Goal: Task Accomplishment & Management: Use online tool/utility

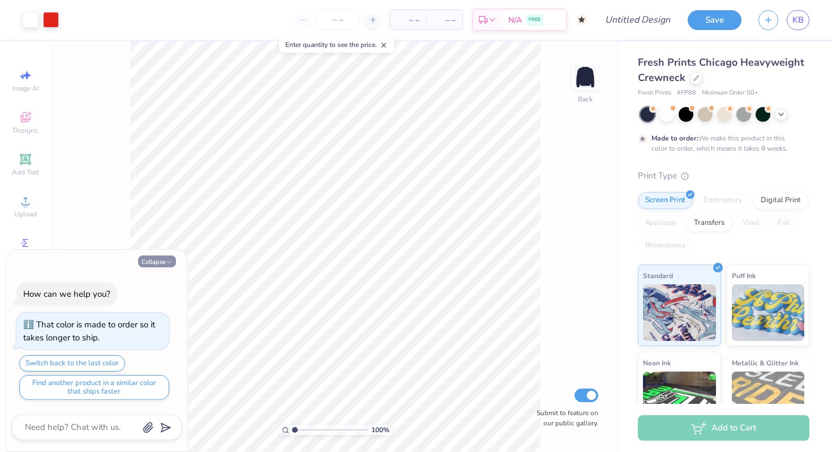
click at [161, 260] on button "Collapse" at bounding box center [157, 261] width 38 height 12
type textarea "x"
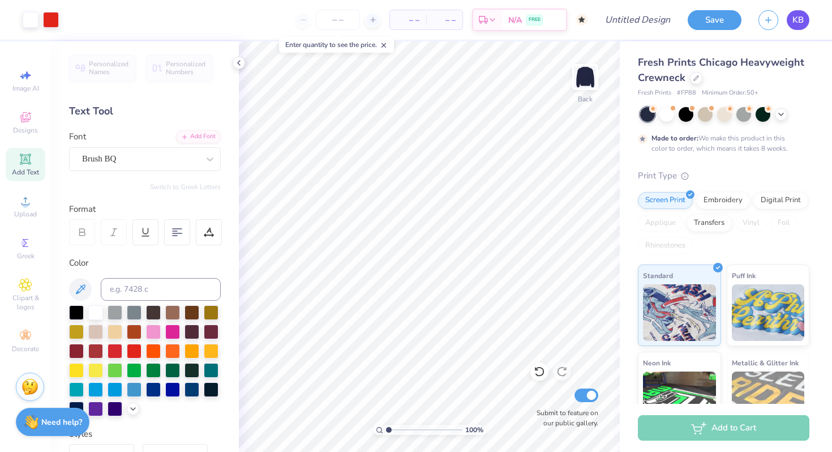
click at [803, 21] on span "KB" at bounding box center [798, 20] width 11 height 13
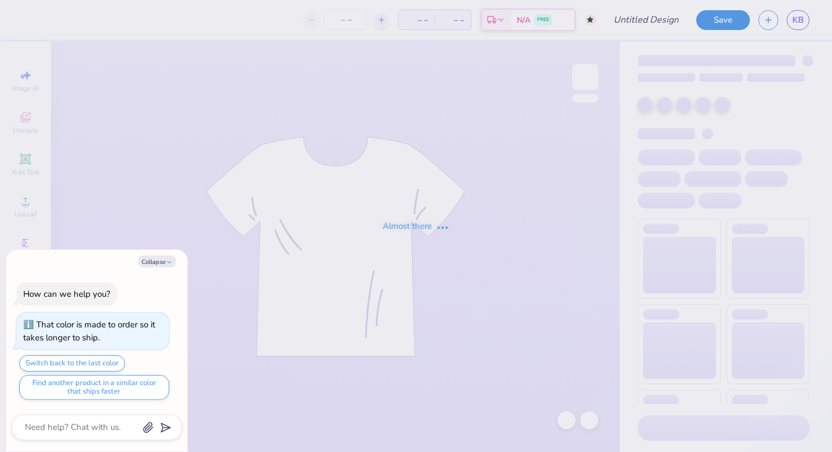
type textarea "x"
type input "Star"
type input "12"
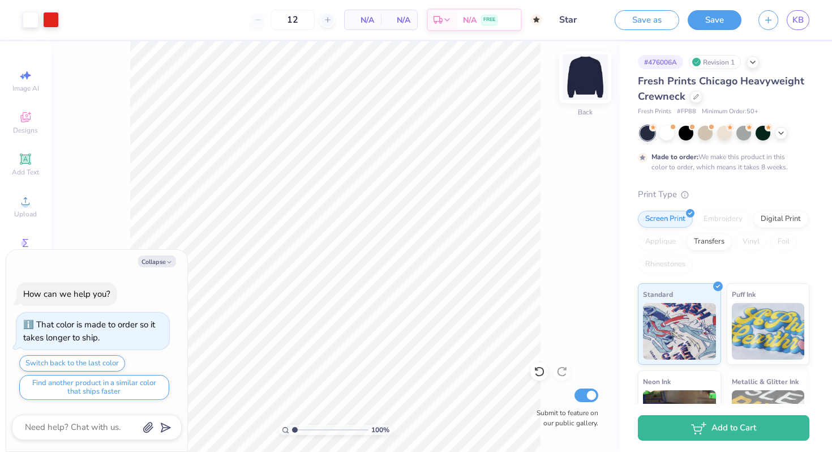
click at [584, 80] on img at bounding box center [585, 76] width 45 height 45
click at [29, 121] on icon at bounding box center [26, 117] width 14 height 14
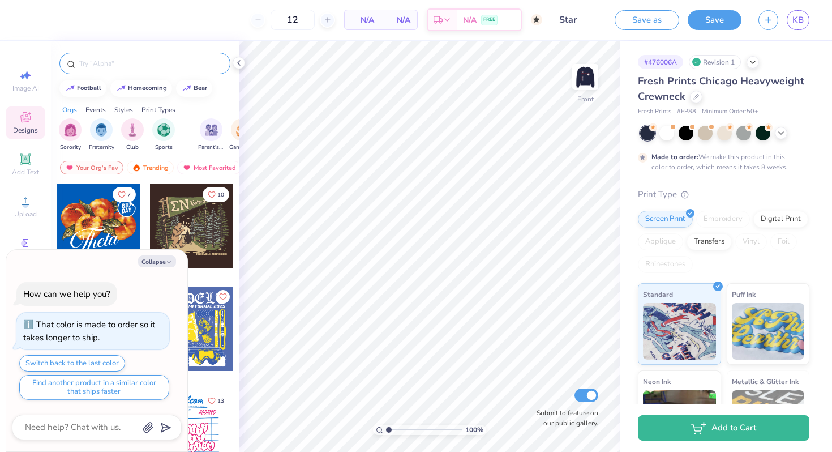
type textarea "x"
click at [163, 65] on input "text" at bounding box center [150, 63] width 145 height 11
type input "star"
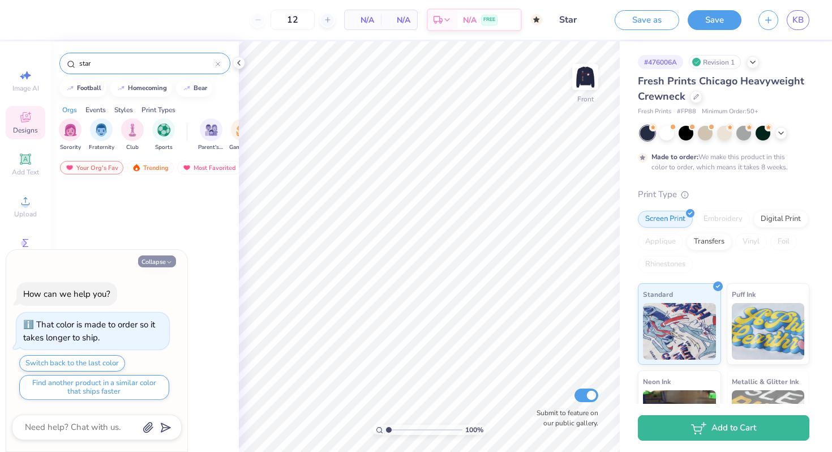
click at [165, 258] on button "Collapse" at bounding box center [157, 261] width 38 height 12
type textarea "x"
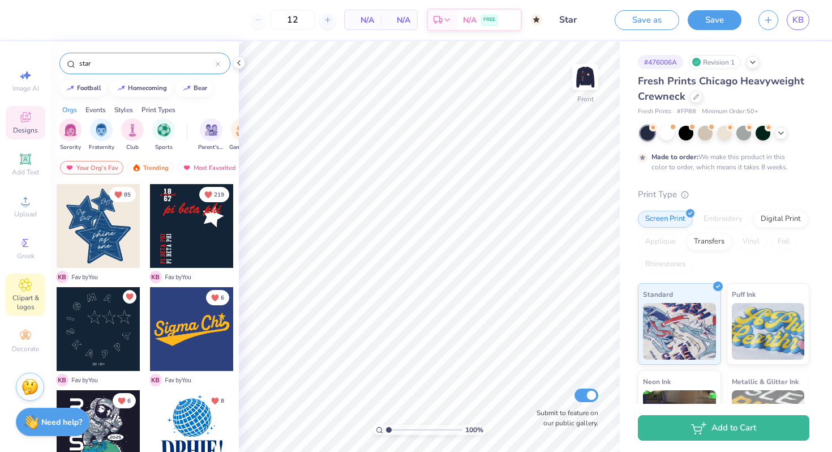
click at [29, 292] on div "Clipart & logos" at bounding box center [26, 294] width 40 height 42
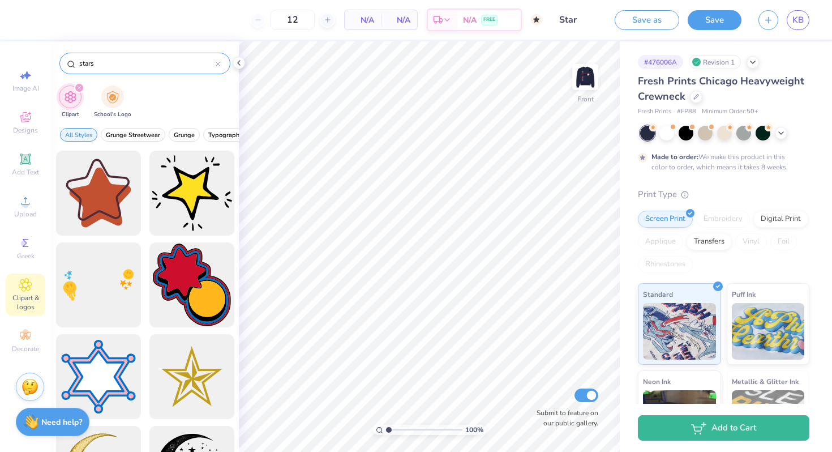
type input "stars"
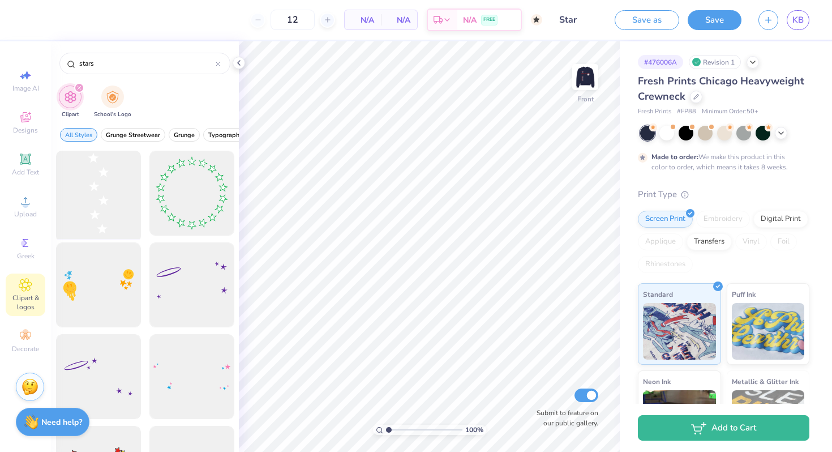
click at [88, 193] on div at bounding box center [98, 193] width 93 height 93
click at [717, 21] on button "Save" at bounding box center [715, 18] width 54 height 20
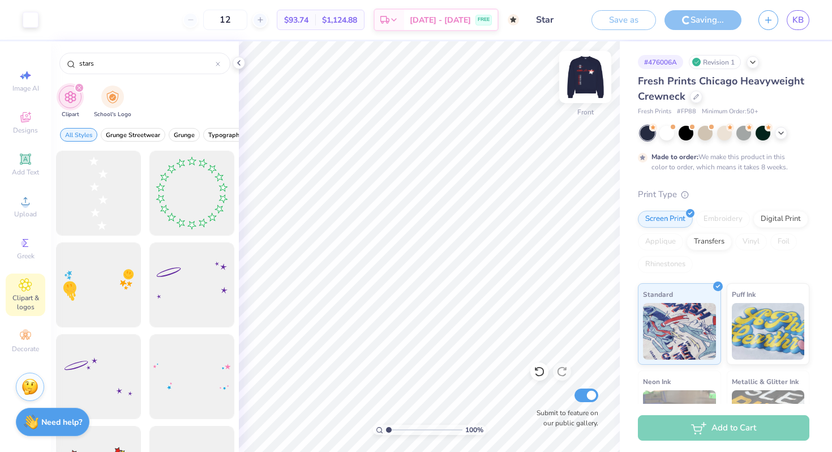
click at [578, 78] on img at bounding box center [585, 76] width 45 height 45
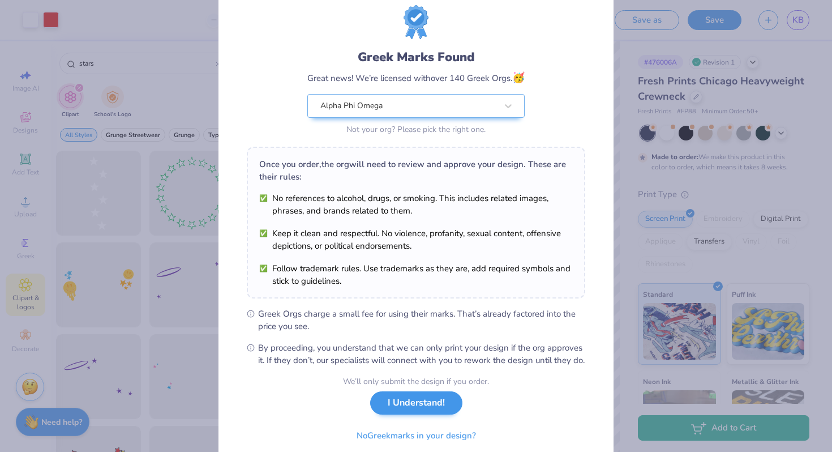
scroll to position [44, 0]
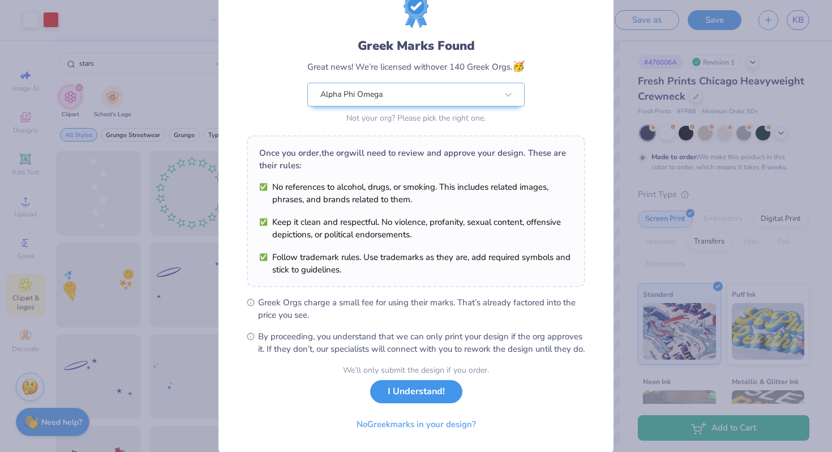
click at [417, 403] on button "I Understand!" at bounding box center [416, 391] width 92 height 23
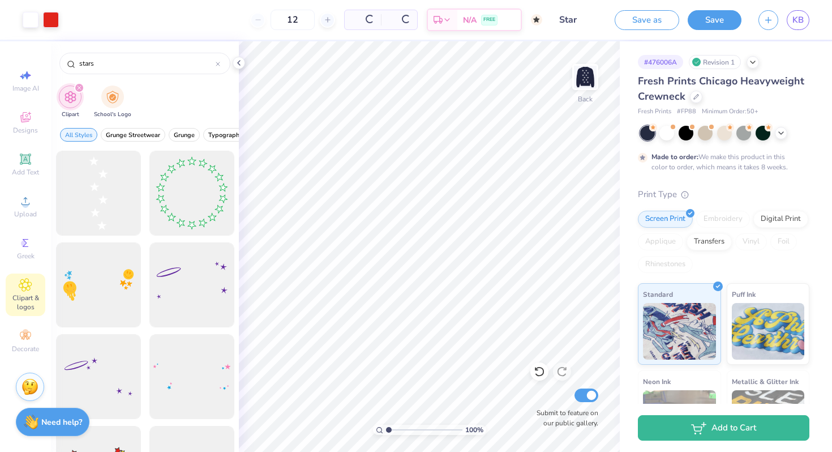
scroll to position [0, 0]
click at [589, 82] on img at bounding box center [585, 76] width 45 height 45
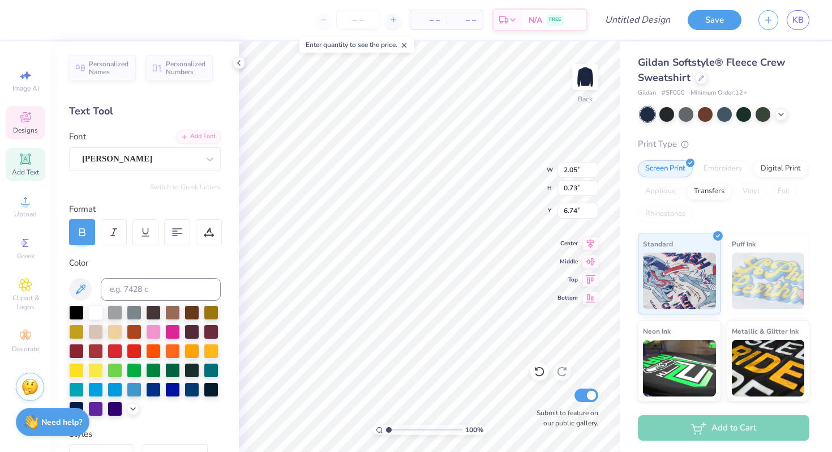
type textarea "1925"
type textarea "E"
type textarea "Alpha Phi Omega"
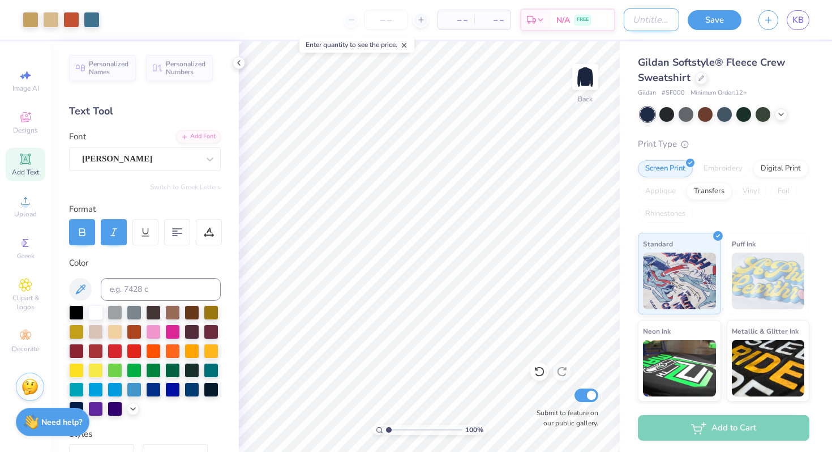
click at [624, 20] on input "Design Title" at bounding box center [651, 19] width 55 height 23
type input "Deep"
type input "BrotherhoodDeep"
click at [716, 29] on div "Save" at bounding box center [715, 20] width 54 height 20
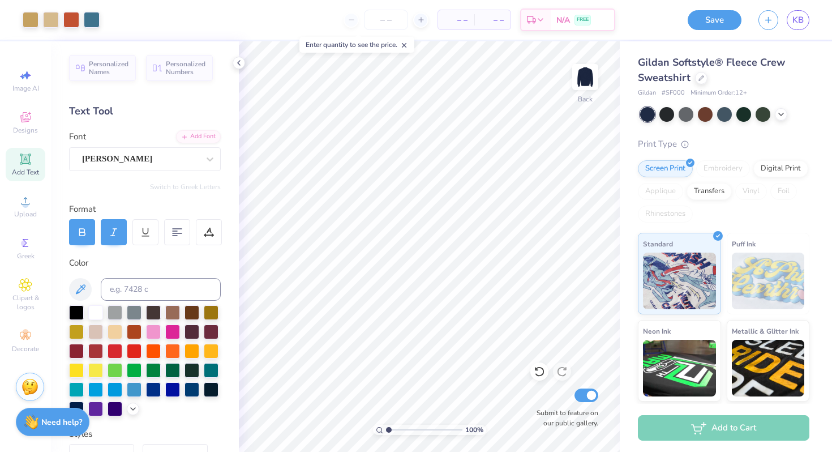
scroll to position [0, 0]
click at [712, 21] on button "Save" at bounding box center [715, 18] width 54 height 20
click at [718, 21] on div "Save" at bounding box center [715, 20] width 54 height 20
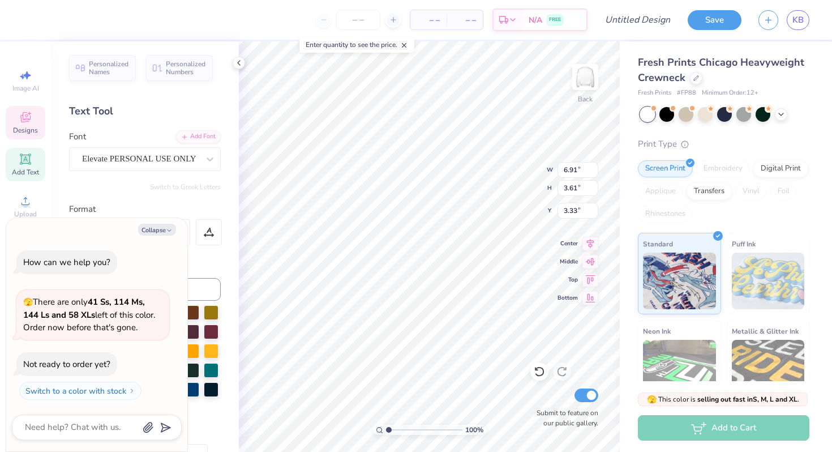
type textarea "x"
type textarea "P"
type textarea "x"
type textarea "Ph"
type textarea "x"
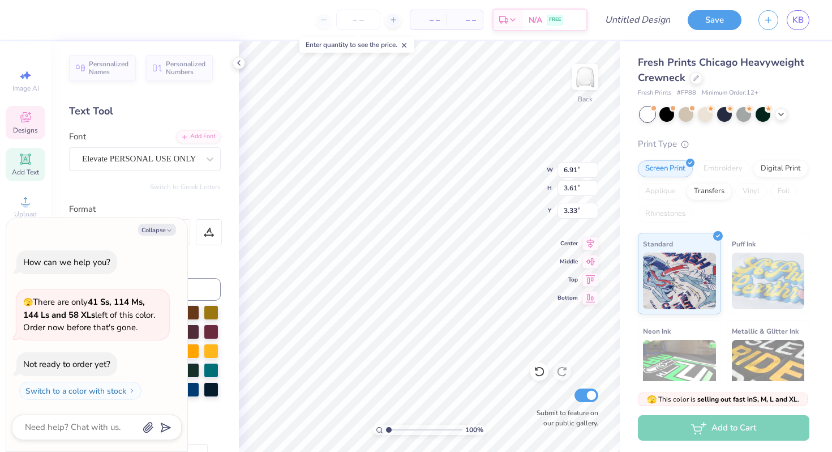
type textarea "Phi"
type textarea "x"
type input "4.81"
type input "3.20"
type input "3.95"
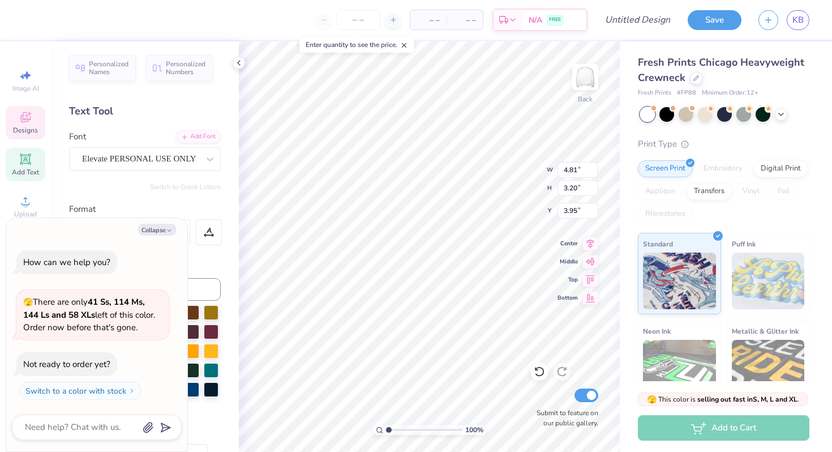
type textarea "x"
type textarea "O"
type textarea "x"
type textarea "Ome"
type textarea "x"
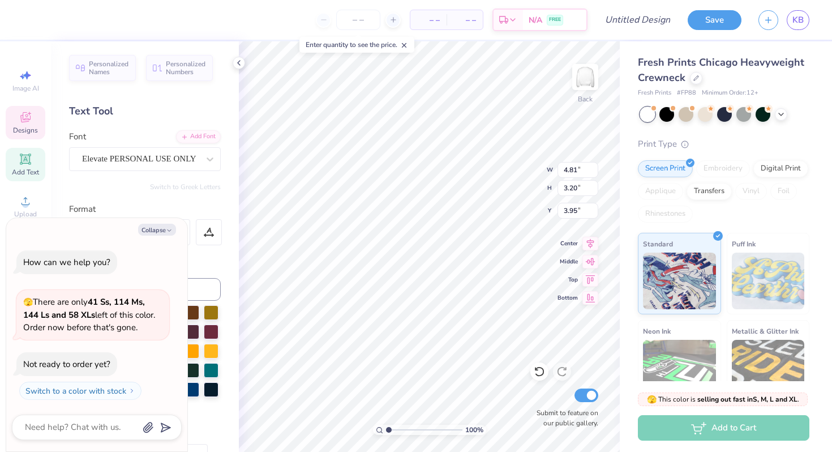
type textarea "Omea"
type textarea "x"
type textarea "Ome"
type textarea "x"
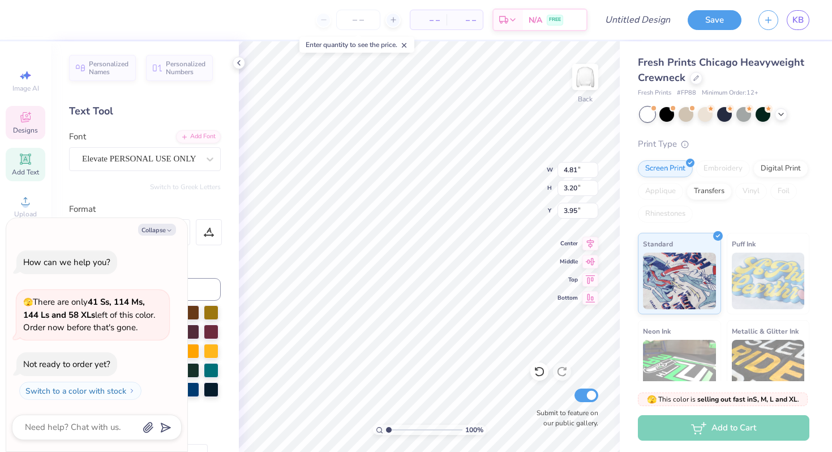
type textarea "Omega"
type textarea "x"
type input "9.25"
type textarea "x"
type input "13.48"
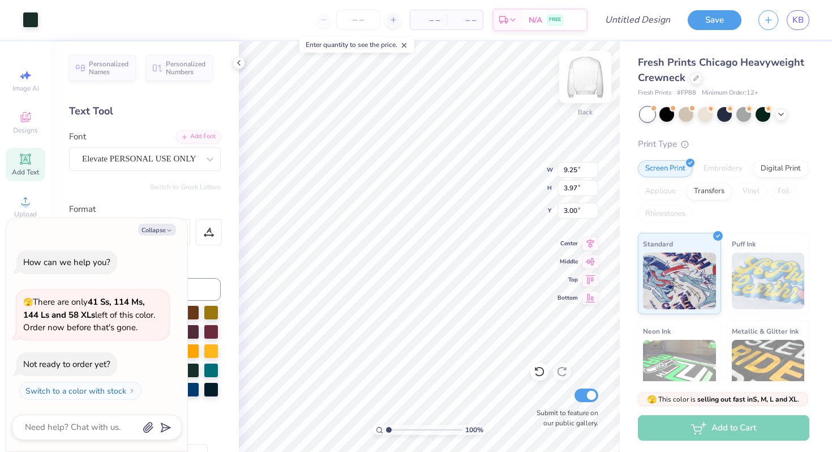
type input "4.56"
type input "2.45"
type textarea "x"
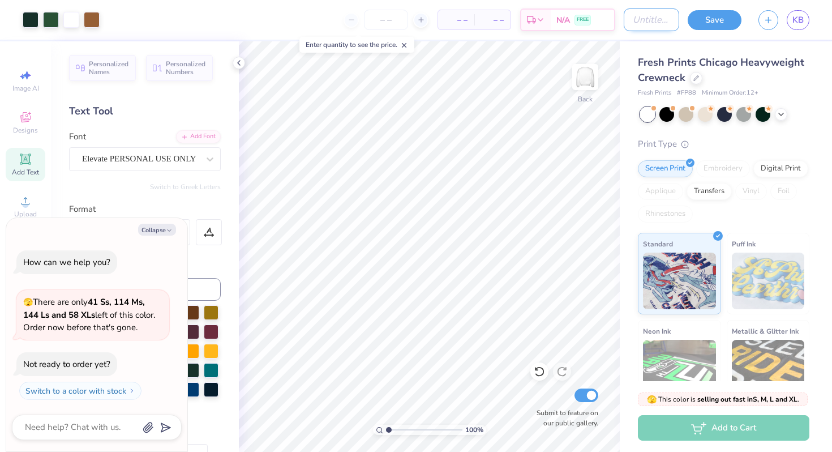
click at [644, 18] on input "Design Title" at bounding box center [651, 19] width 55 height 23
type input "B"
type textarea "x"
type input "Be"
type textarea "x"
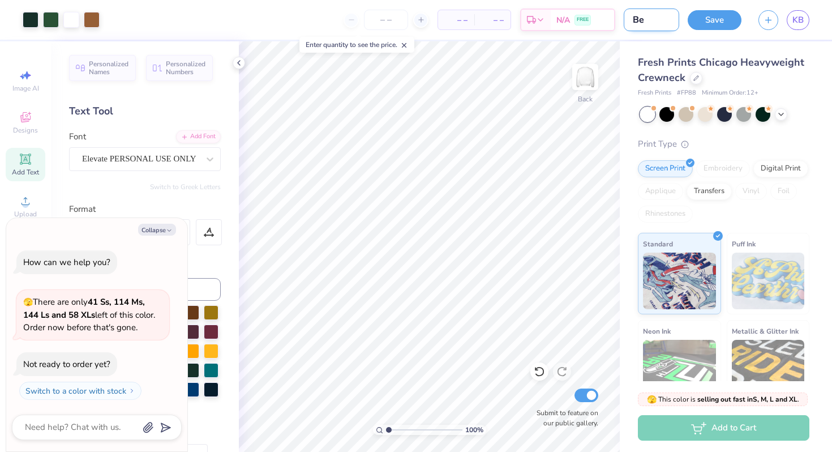
type input "Bea"
type textarea "x"
type input "Bear"
type textarea "x"
type input "[PERSON_NAME]"
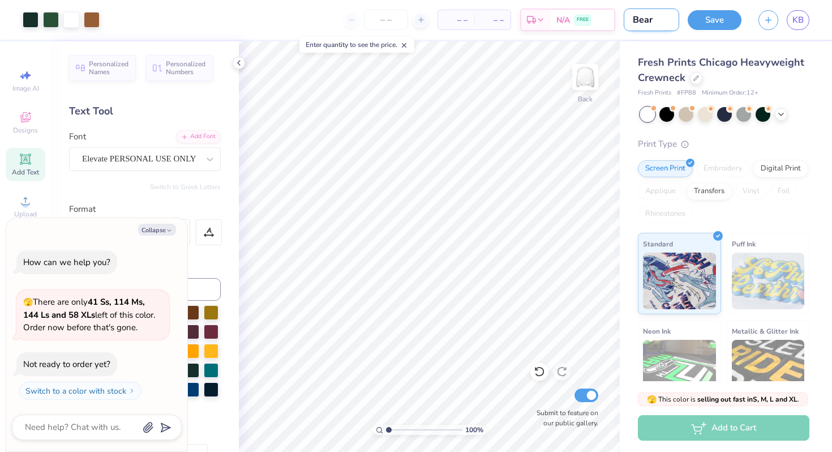
type textarea "x"
type input "BearGo"
type textarea "x"
type input "BearGol"
type textarea "x"
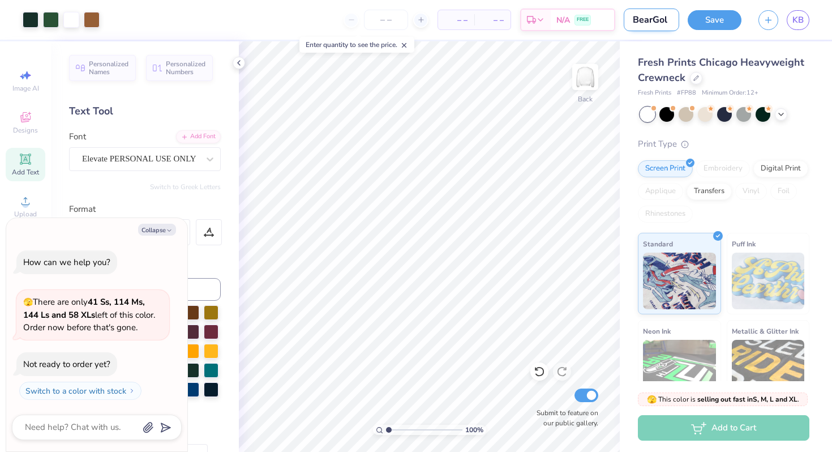
type input "BearGolf"
type textarea "x"
type input "BearGolf"
drag, startPoint x: 724, startPoint y: 16, endPoint x: 316, endPoint y: 10, distance: 407.7
click at [724, 16] on button "Save" at bounding box center [715, 20] width 54 height 20
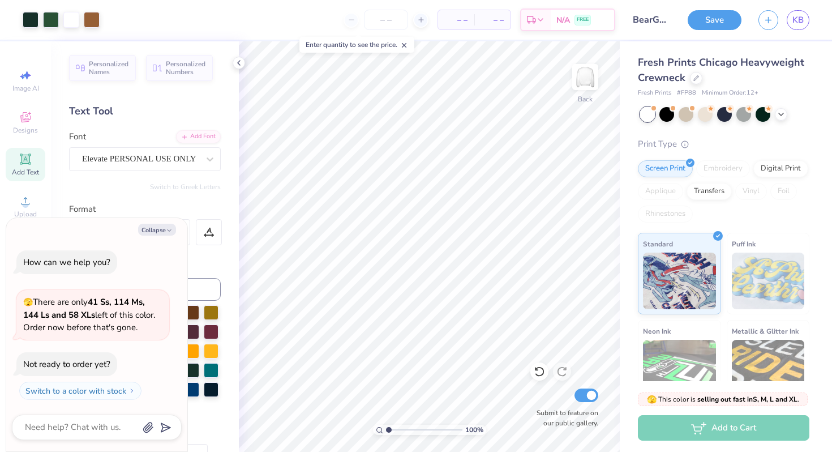
scroll to position [0, 0]
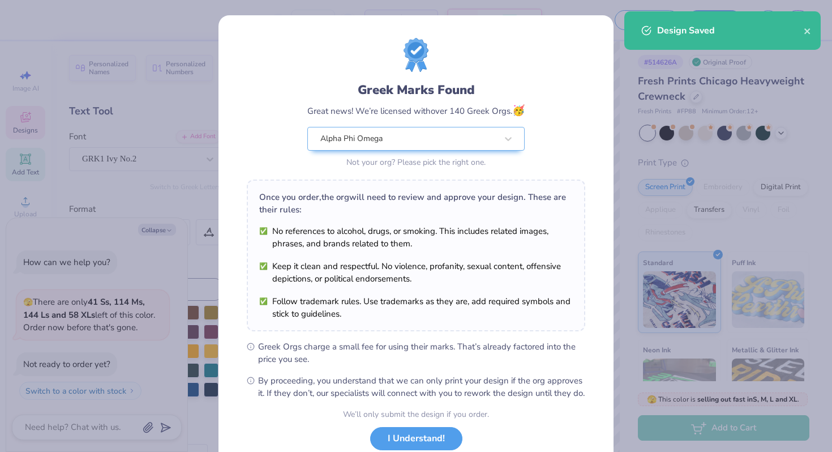
click at [437, 191] on div "Once you order, the org will need to review and approve your design. These are …" at bounding box center [416, 203] width 314 height 25
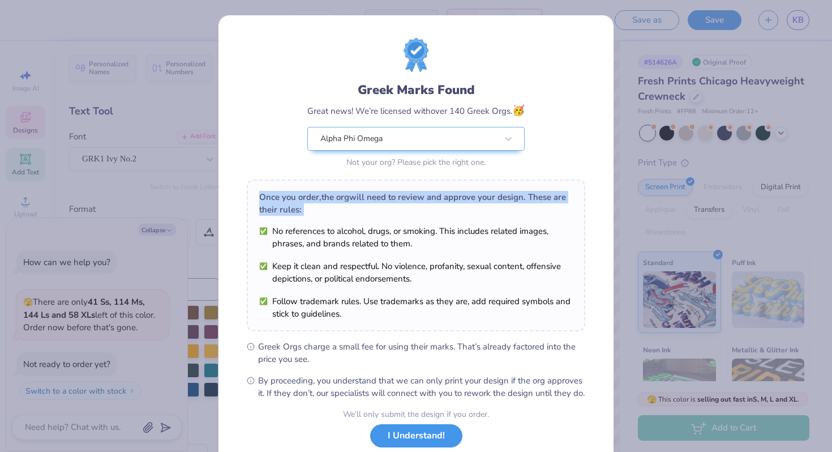
click at [427, 447] on button "I Understand!" at bounding box center [416, 435] width 92 height 23
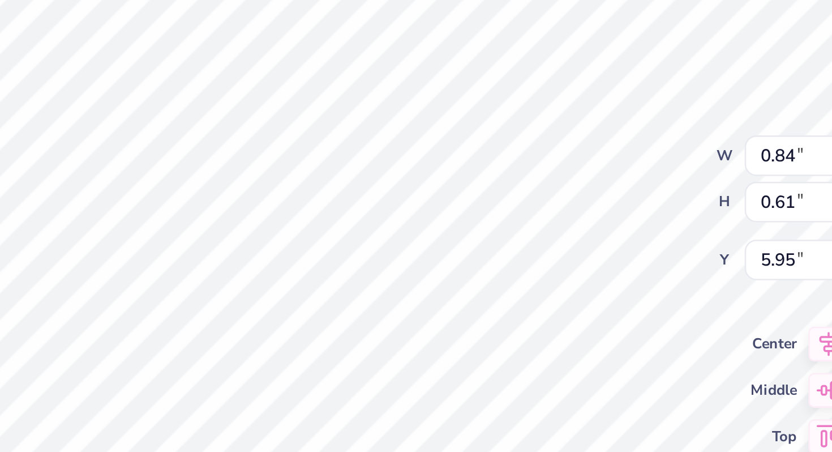
type textarea "x"
type textarea "A"
type textarea "x"
type textarea "AF"
type textarea "x"
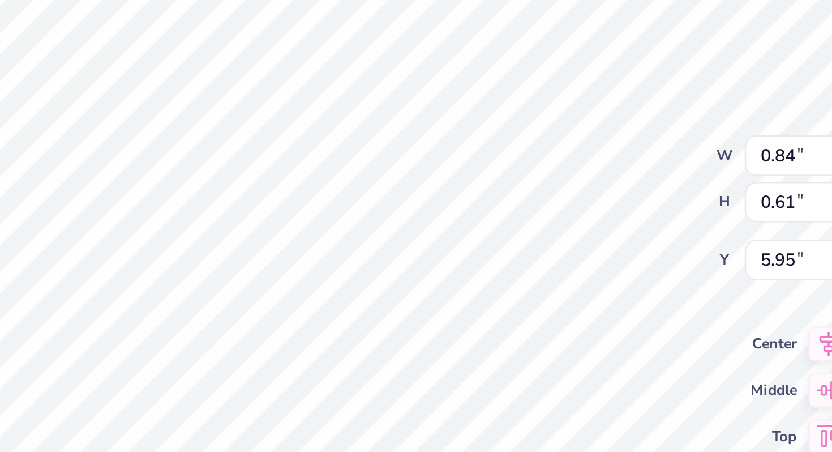
type textarea "AFO"
type textarea "x"
type textarea "AF"
type textarea "x"
type textarea "AFo"
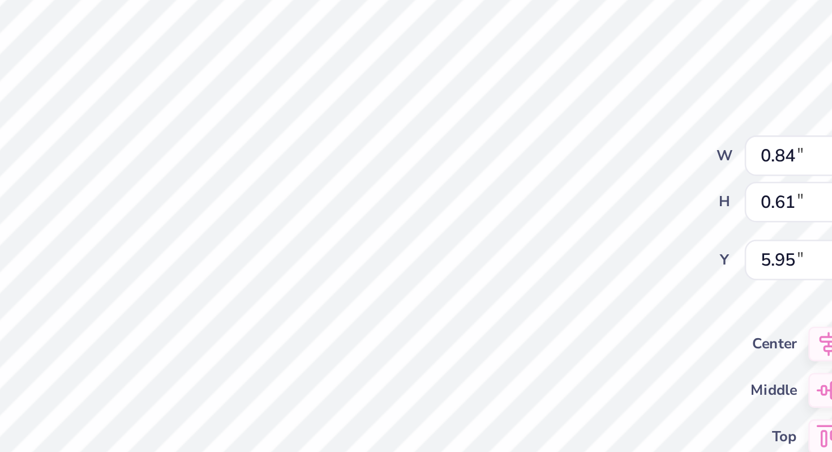
type textarea "x"
type textarea "AF"
type textarea "x"
type textarea "A"
type textarea "x"
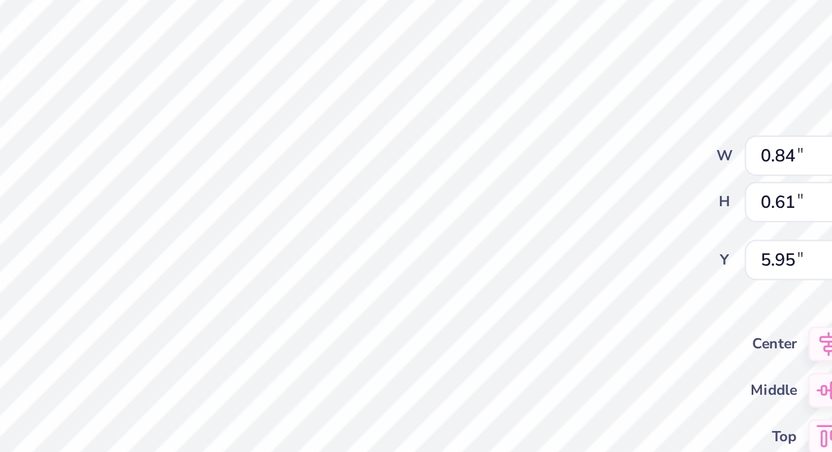
type textarea "x"
type textarea "A"
type textarea "x"
type textarea "AF"
type textarea "x"
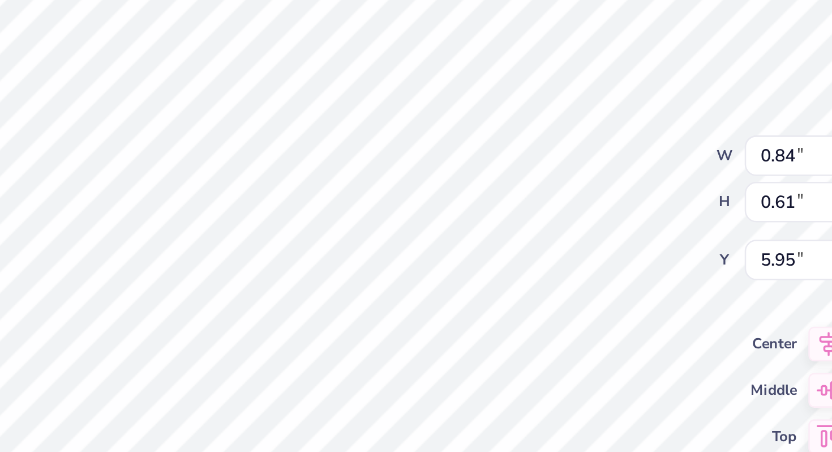
type textarea "AFu"
type textarea "x"
type textarea "AF"
type textarea "x"
type textarea "AFm"
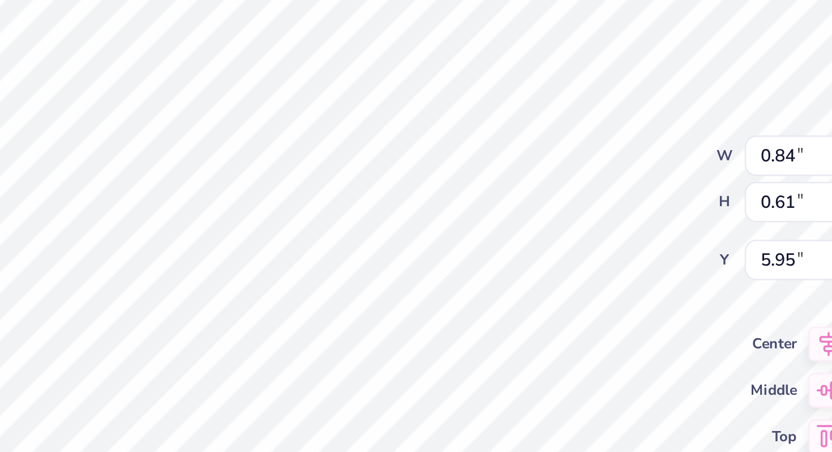
type textarea "x"
type textarea "AF"
type textarea "x"
type textarea "AFn"
type textarea "x"
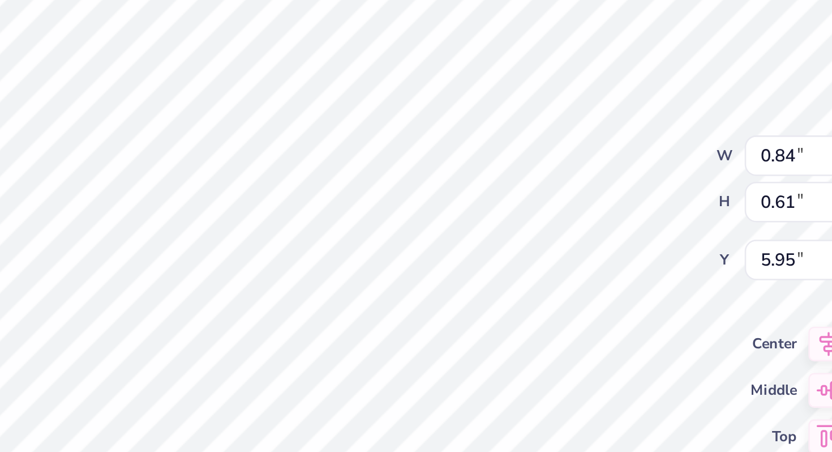
type textarea "AF"
type textarea "x"
type textarea "AFl"
type textarea "x"
type textarea "AF"
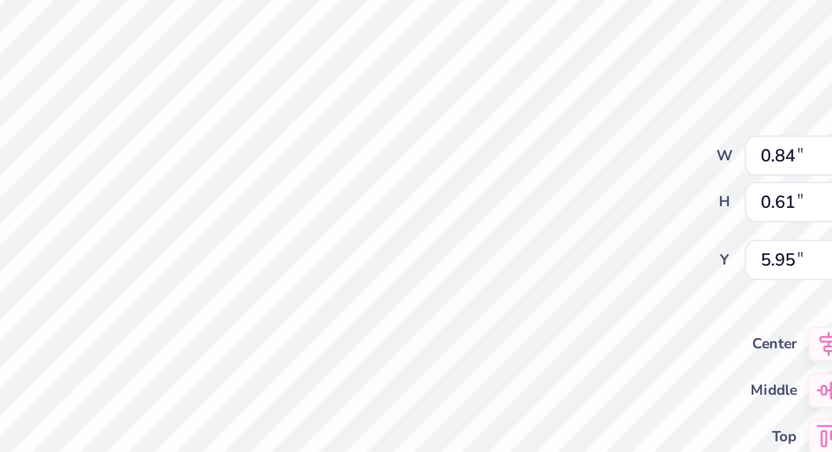
type textarea "x"
type textarea "AFs"
type textarea "x"
type textarea "AF"
type textarea "x"
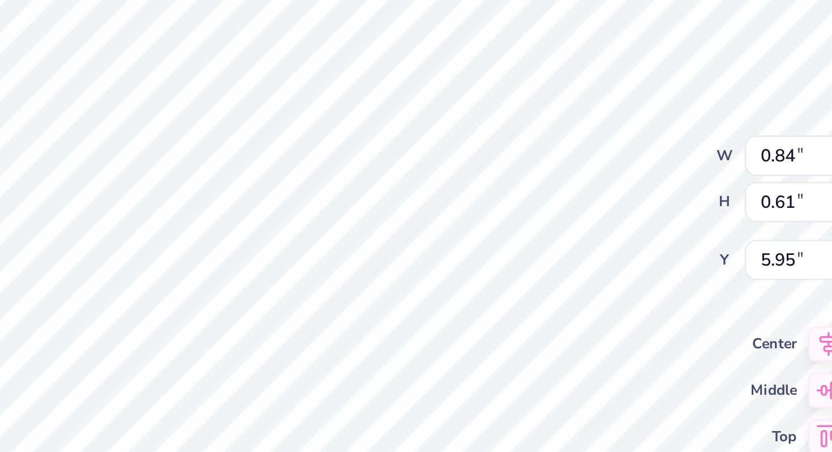
type textarea "AFa"
type textarea "x"
type textarea "AF"
type textarea "x"
type textarea "AFo"
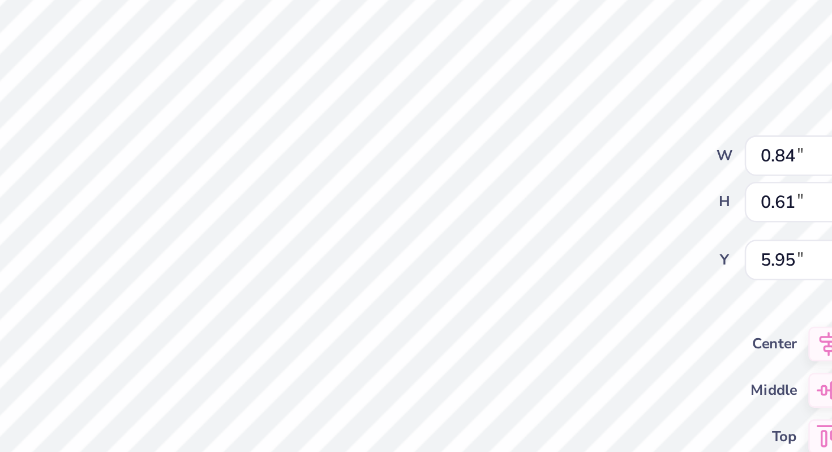
type textarea "x"
type textarea "AF"
type textarea "x"
type textarea "AFO"
type textarea "x"
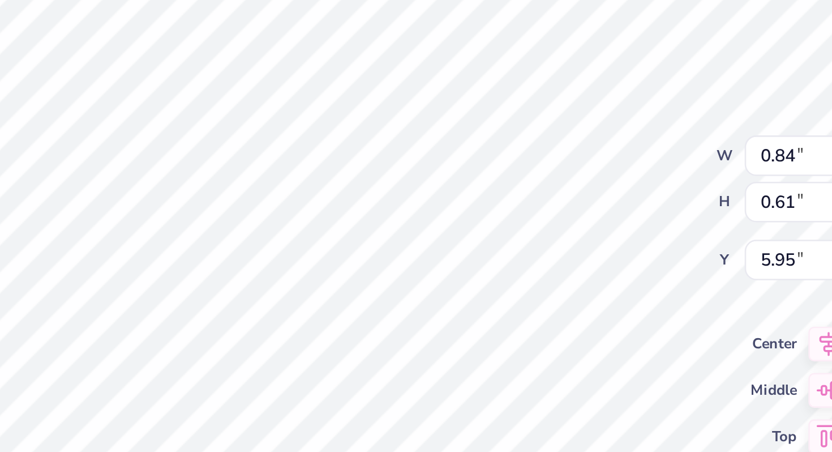
type textarea "AF"
type textarea "x"
type textarea "AFw"
type textarea "x"
type textarea "AFq"
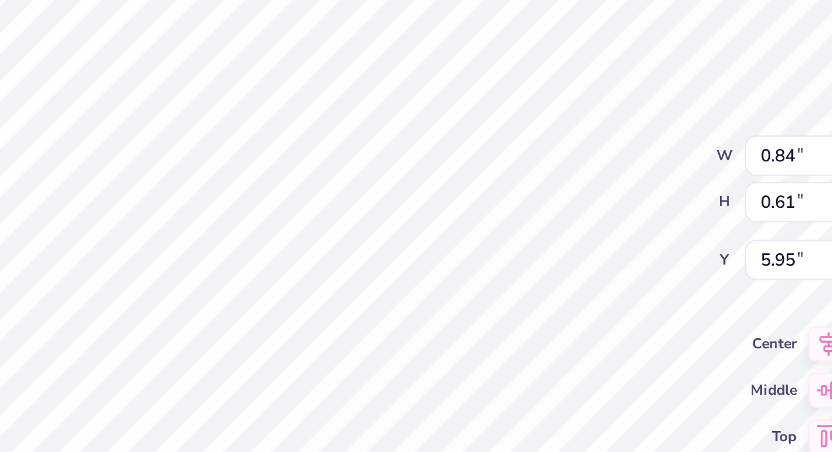
type textarea "x"
type textarea "AF"
type textarea "x"
type textarea "AFe"
type textarea "x"
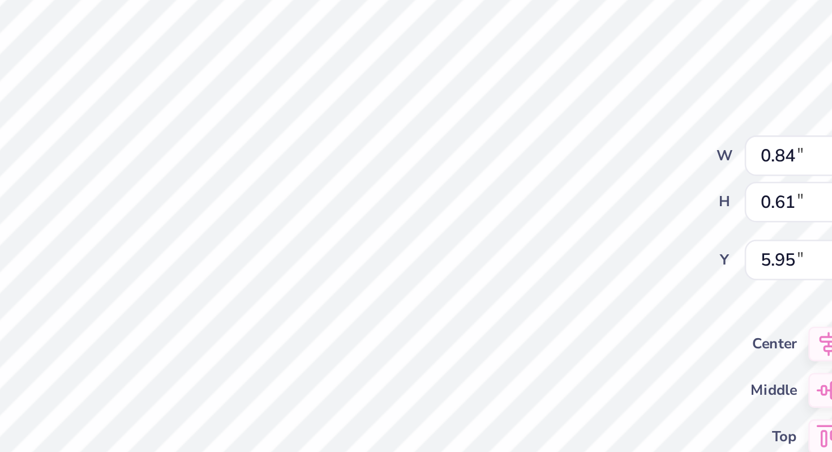
type textarea "AF"
type textarea "x"
type textarea "AFr"
type textarea "x"
type textarea "AF"
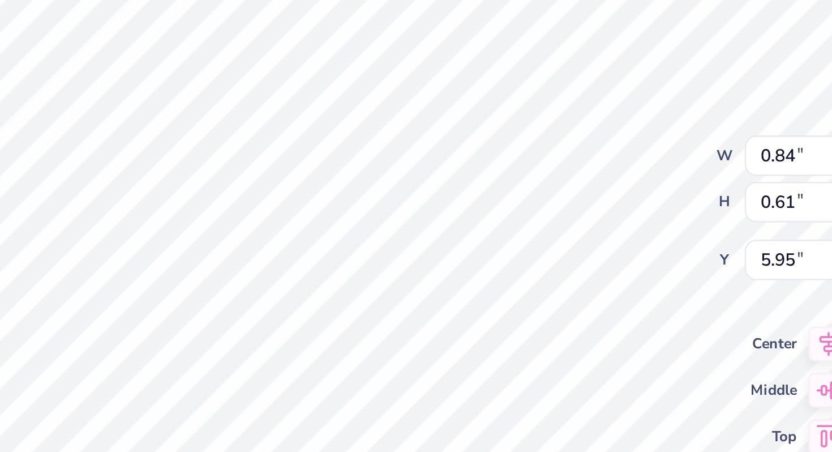
type textarea "x"
type textarea "AFt"
type textarea "x"
type textarea "AFy"
type textarea "x"
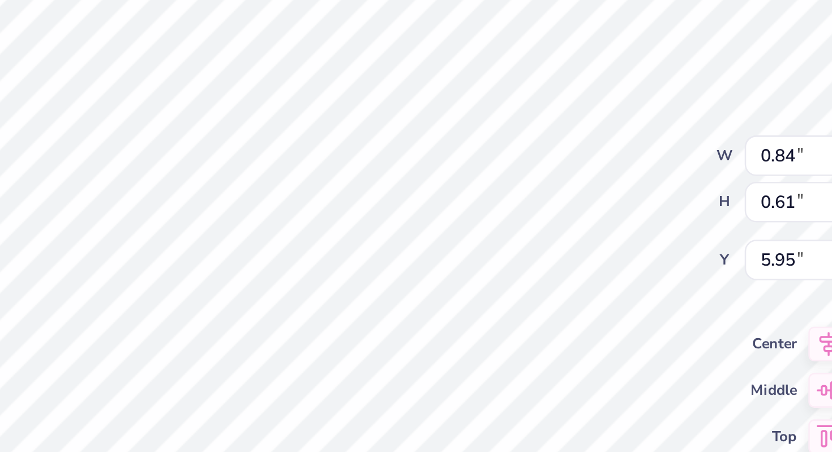
type textarea "AF"
type textarea "x"
type textarea "AFu"
type textarea "x"
type textarea "AF"
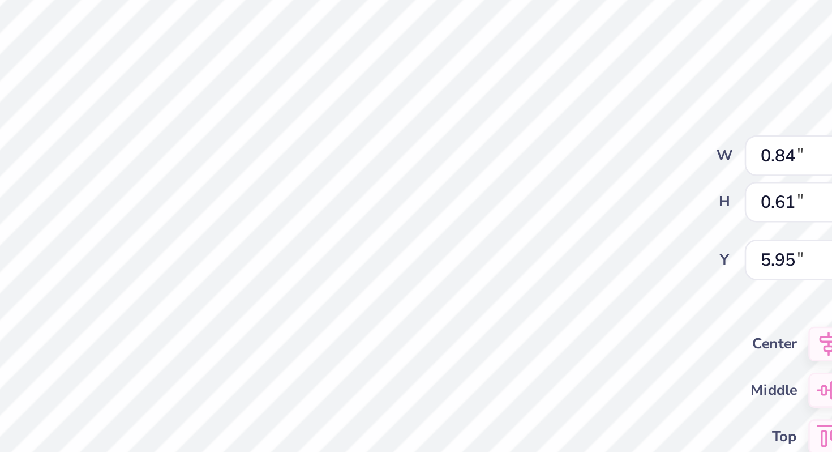
type textarea "x"
type textarea "AFy"
type textarea "x"
type textarea "AF"
type textarea "x"
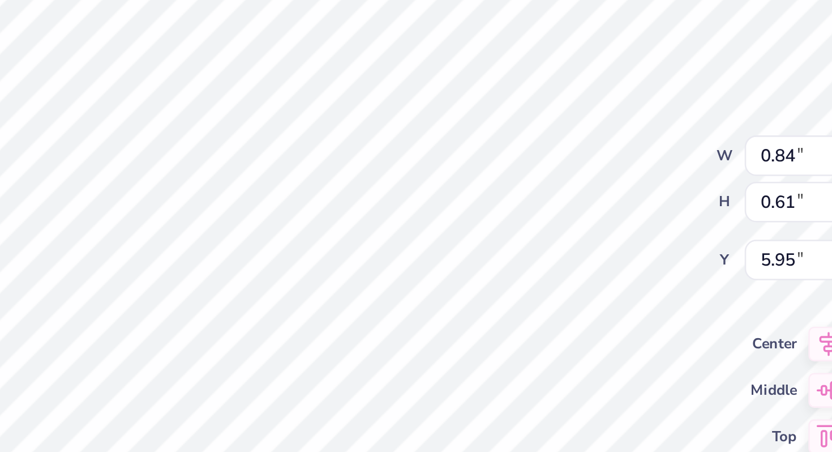
type textarea "AFx"
type textarea "x"
type textarea "AF"
type textarea "x"
type textarea "AFc"
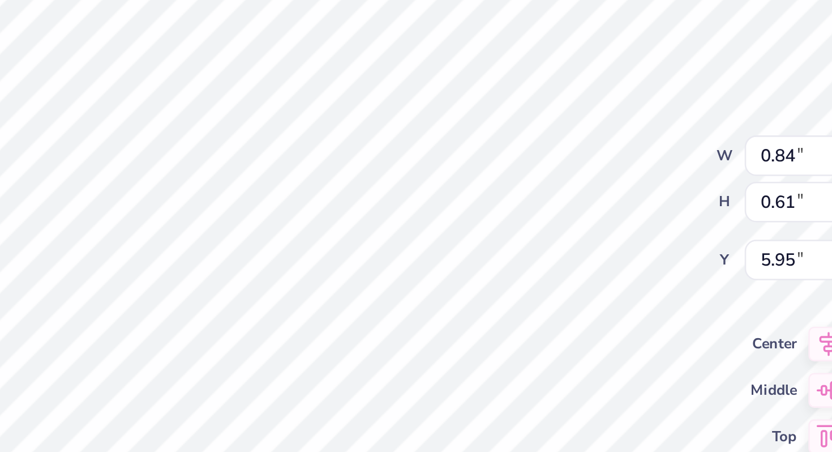
type textarea "x"
type textarea "AF"
type textarea "x"
type textarea "AFv"
type textarea "x"
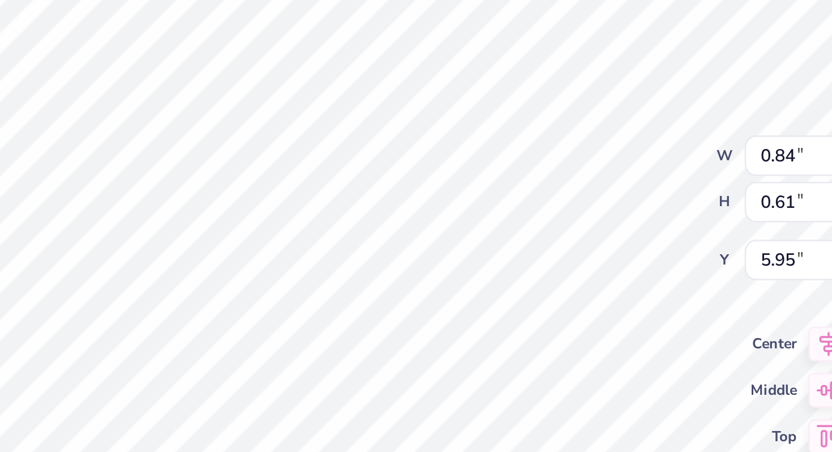
type textarea "AF"
type textarea "x"
type textarea "AFf"
type textarea "x"
type textarea "AF"
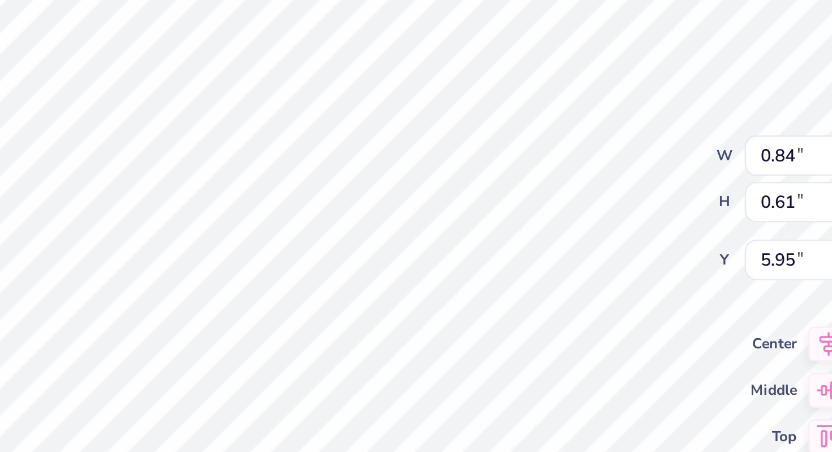
type textarea "x"
type textarea "AFF"
type textarea "x"
type textarea "AF"
type textarea "x"
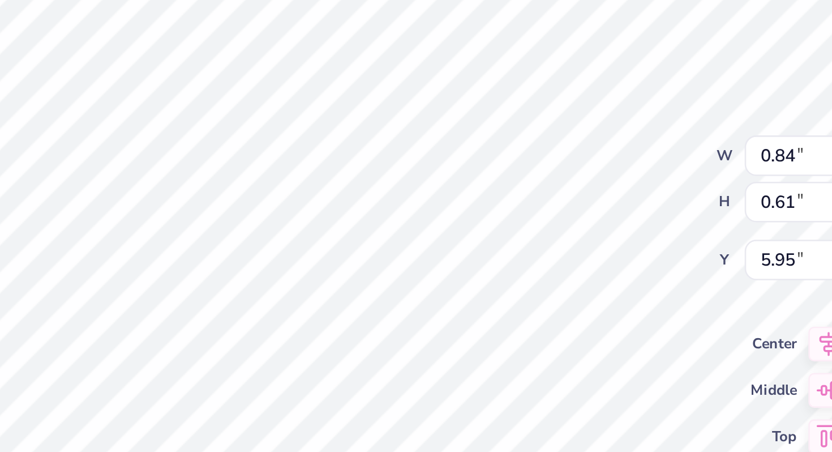
type textarea "AFO"
type textarea "x"
type textarea "AF"
type textarea "x"
type textarea "A"
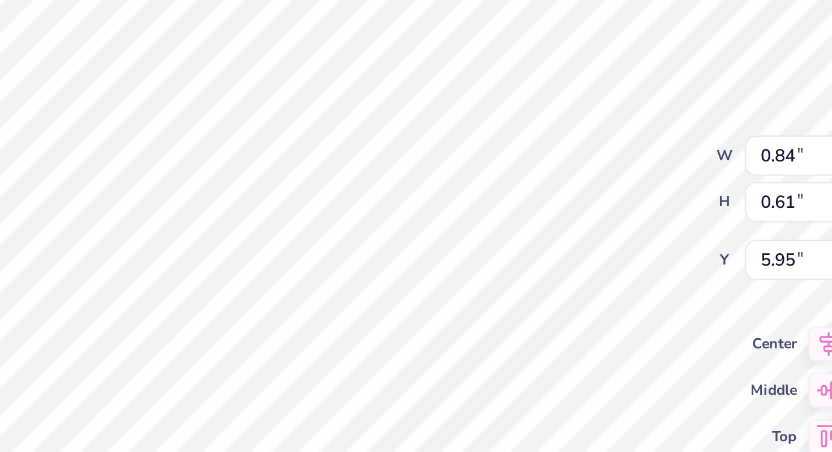
type textarea "x"
type textarea "A"
type textarea "x"
type textarea "AF"
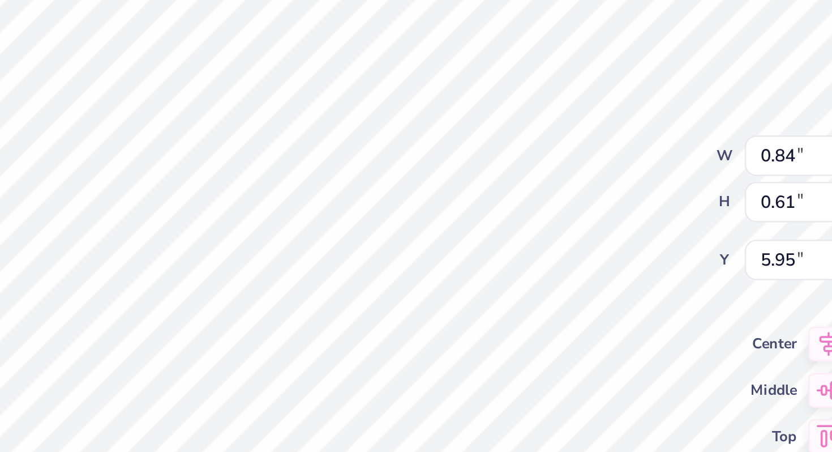
type textarea "x"
type textarea "AFO"
type textarea "x"
type textarea "AF"
type textarea "x"
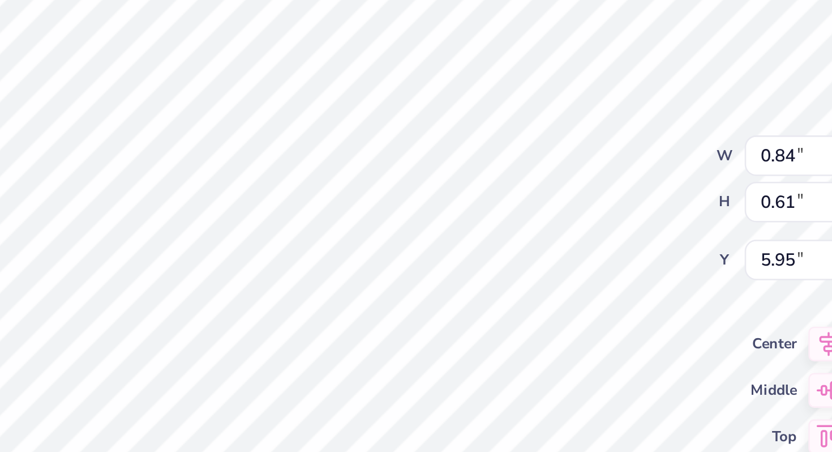
type textarea "AFP"
type textarea "x"
type textarea "AF"
type textarea "x"
type textarea "AFP"
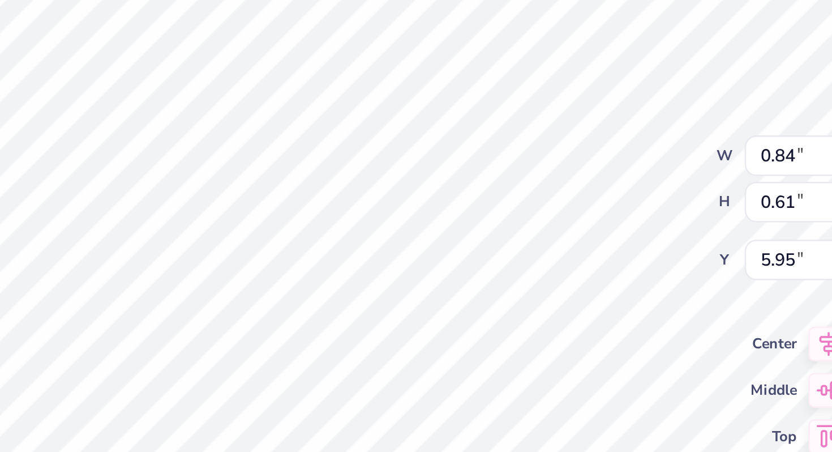
type textarea "x"
type textarea "AF"
type textarea "x"
type textarea "AFI"
type textarea "x"
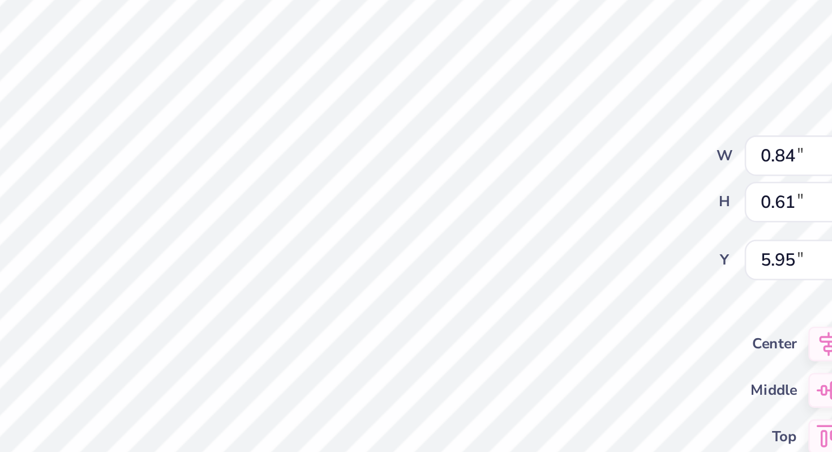
type textarea "AF"
type textarea "x"
type textarea "AFU"
type textarea "x"
type textarea "AF"
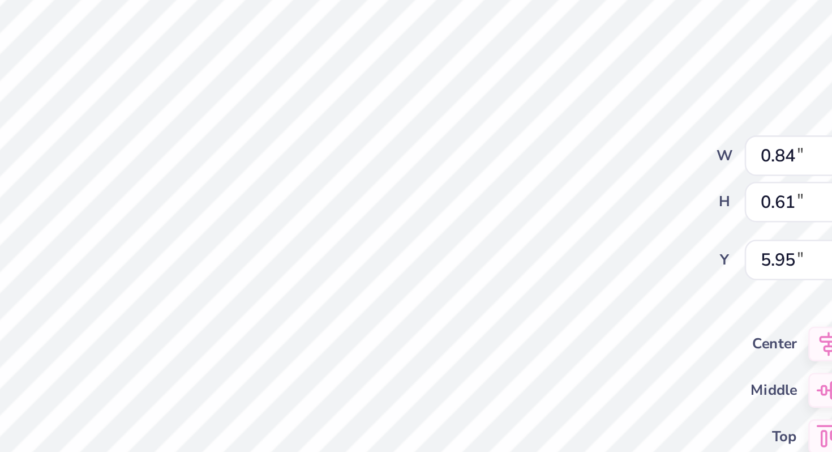
type textarea "x"
type textarea "AFY"
type textarea "x"
type textarea "AF"
type textarea "x"
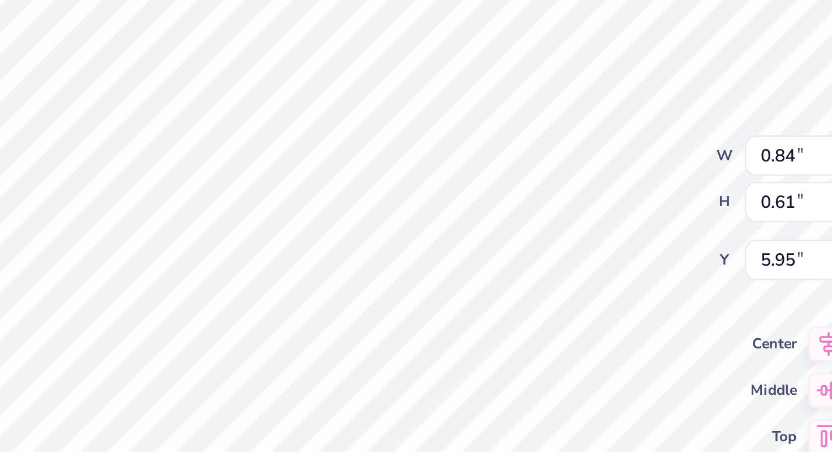
type textarea "AFT"
type textarea "x"
type textarea "AF"
type textarea "x"
type textarea "AFR"
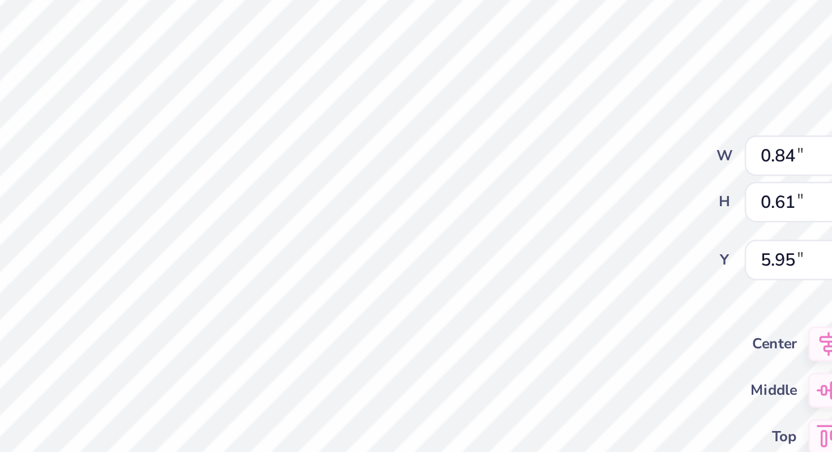
type textarea "x"
type textarea "AF"
type textarea "x"
type textarea "AF"
type textarea "x"
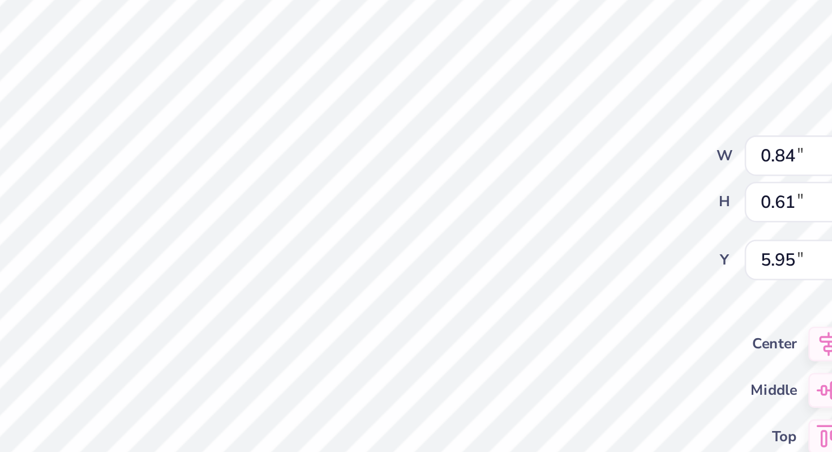
type textarea "AFW"
type textarea "x"
type textarea "AF"
type textarea "x"
type textarea "AFW"
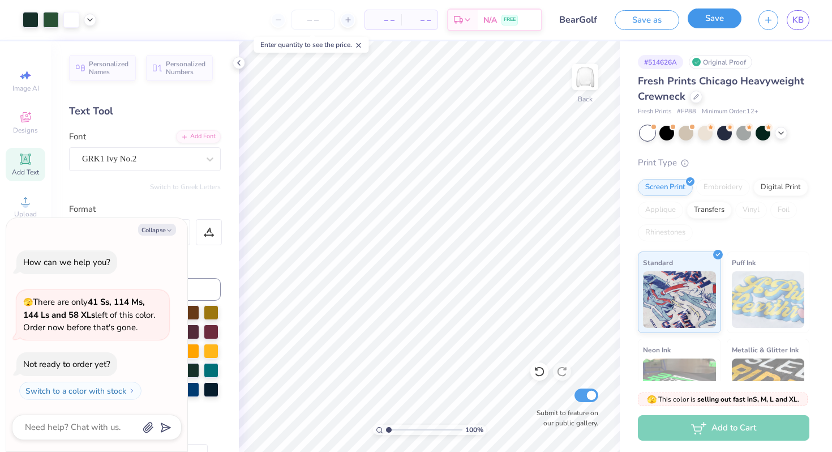
click at [715, 18] on button "Save" at bounding box center [715, 18] width 54 height 20
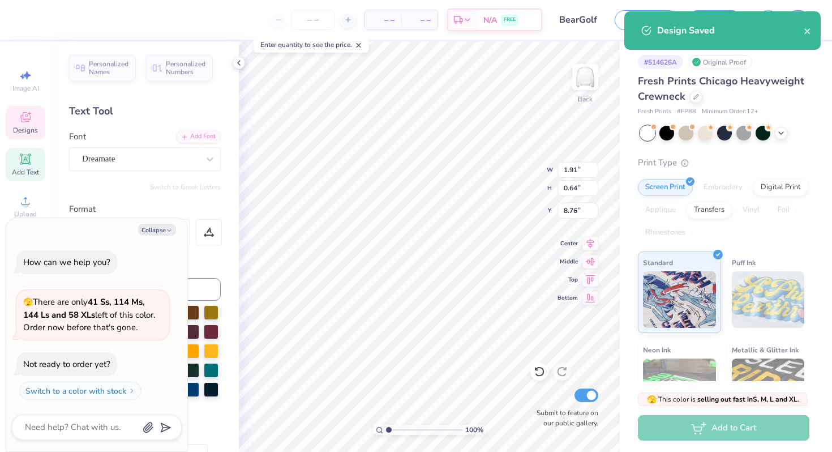
type textarea "x"
type textarea "1"
type textarea "x"
type textarea "19"
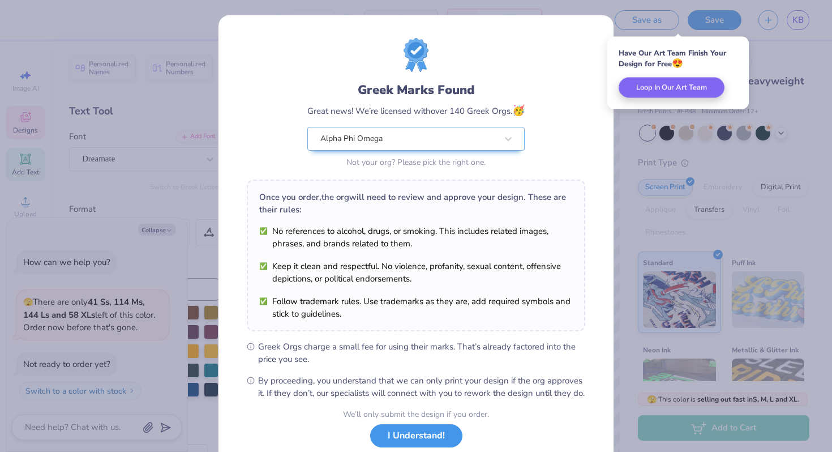
click at [399, 440] on button "I Understand!" at bounding box center [416, 435] width 92 height 23
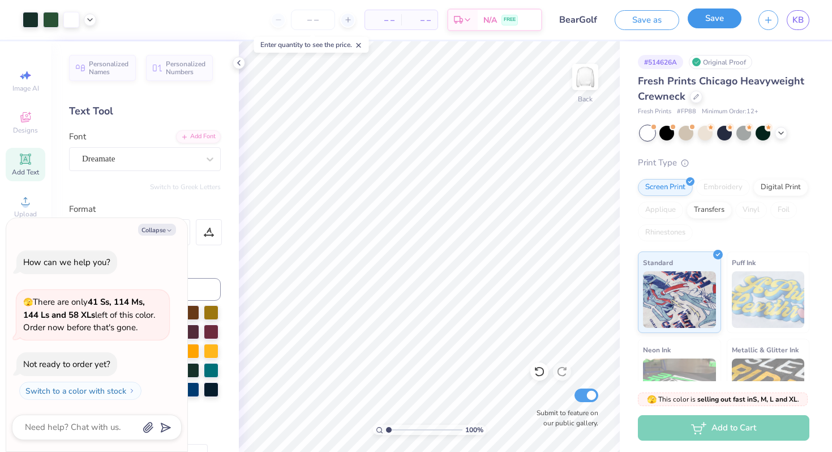
click at [706, 24] on button "Save" at bounding box center [715, 18] width 54 height 20
